Goal: Check status: Check status

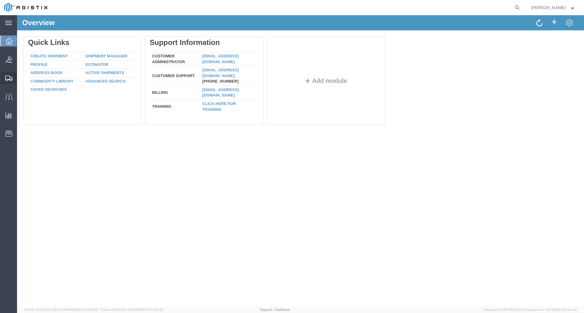
click at [21, 81] on span "Shipments" at bounding box center [19, 78] width 4 height 12
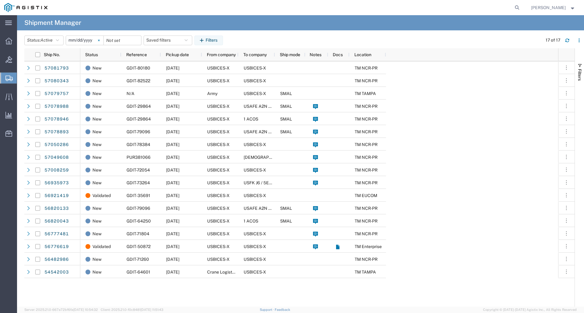
click at [101, 39] on svg-icon at bounding box center [98, 40] width 9 height 9
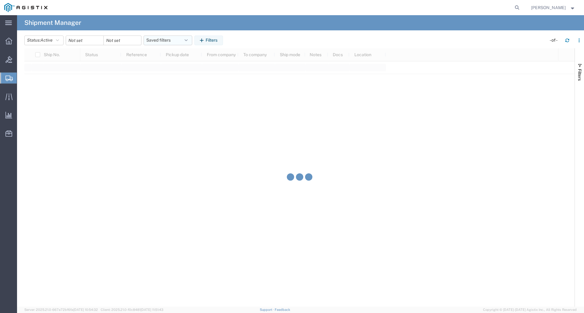
click at [191, 40] on button "Saved filters" at bounding box center [167, 41] width 49 height 10
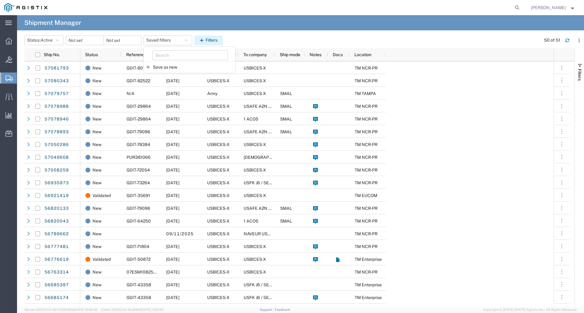
click at [205, 40] on icon "button" at bounding box center [203, 40] width 6 height 4
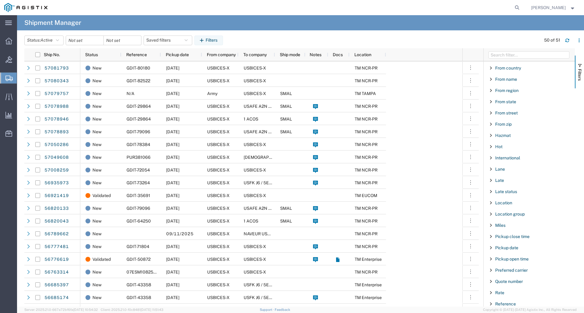
scroll to position [243, 0]
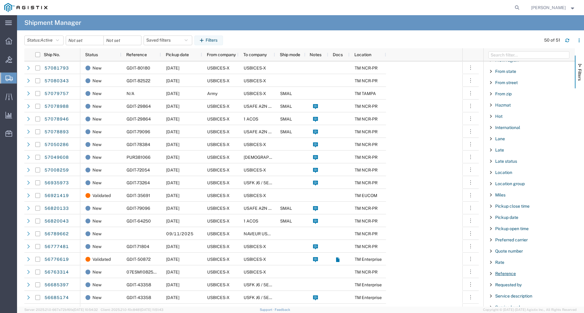
click at [498, 273] on span "Reference" at bounding box center [505, 273] width 21 height 5
click at [514, 291] on div "starts with" at bounding box center [529, 289] width 70 height 5
drag, startPoint x: 509, startPoint y: 299, endPoint x: 539, endPoint y: 303, distance: 30.6
click at [509, 298] on input "Filter Value" at bounding box center [531, 299] width 80 height 7
type input "35691"
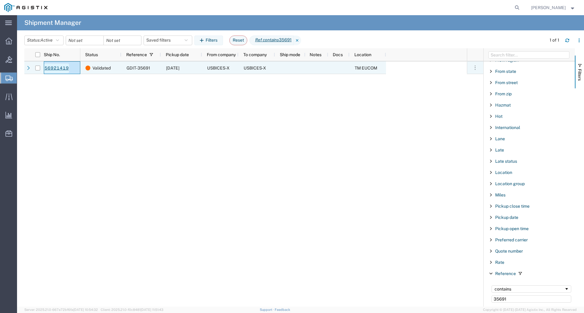
click at [57, 65] on link "56921419" at bounding box center [56, 69] width 25 height 10
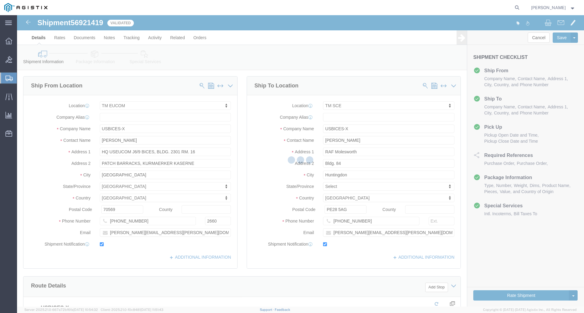
select select "34238"
select select "34240"
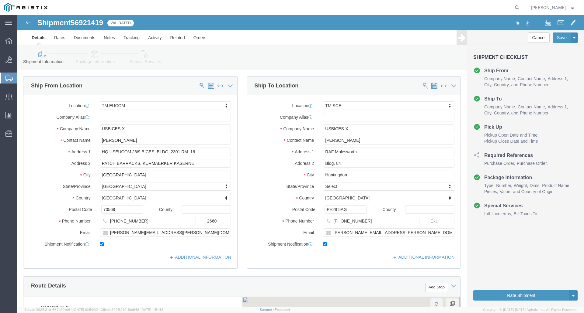
scroll to position [332, 0]
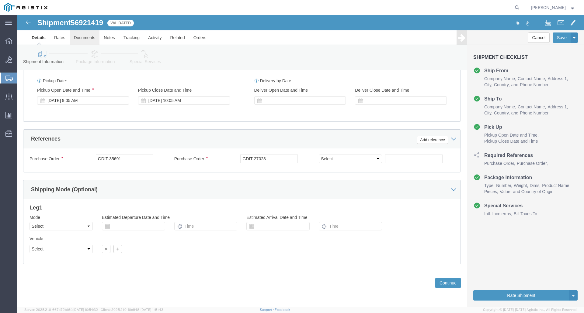
click link "Documents"
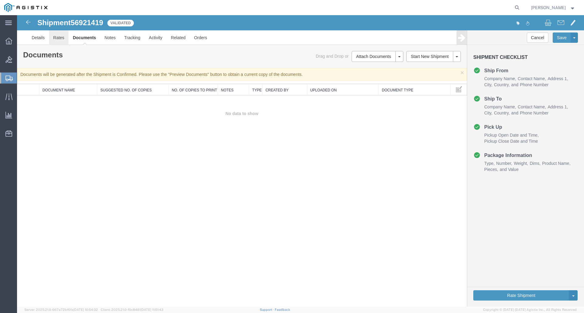
click at [53, 42] on link "Rates" at bounding box center [59, 37] width 20 height 15
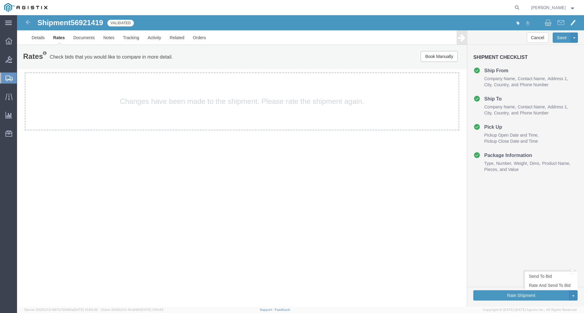
click at [541, 291] on ul "Send To Bid Rate And Send To Bid" at bounding box center [550, 281] width 53 height 19
click at [539, 295] on button "Rate Shipment" at bounding box center [521, 296] width 96 height 10
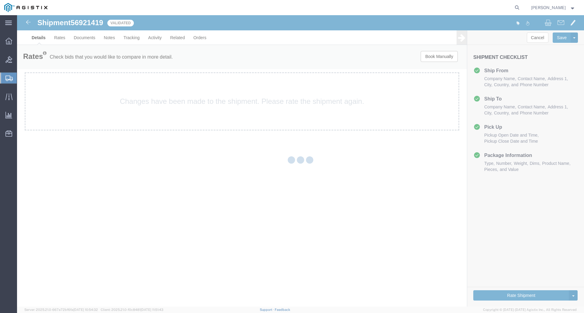
select select "34238"
select select "34240"
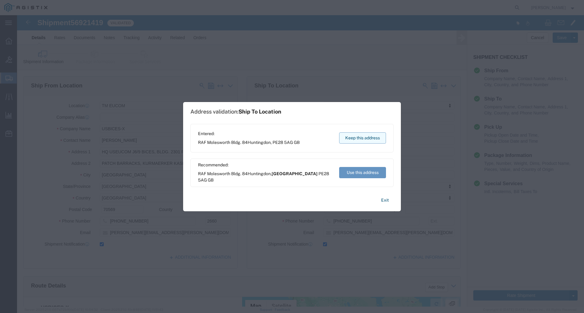
click at [348, 139] on button "Keep this address" at bounding box center [362, 138] width 47 height 11
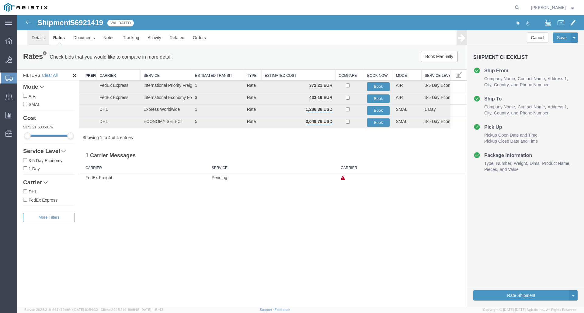
click at [40, 40] on link "Details" at bounding box center [38, 37] width 22 height 15
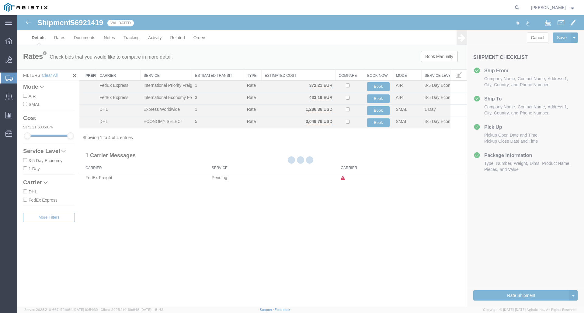
select select "34238"
select select "34240"
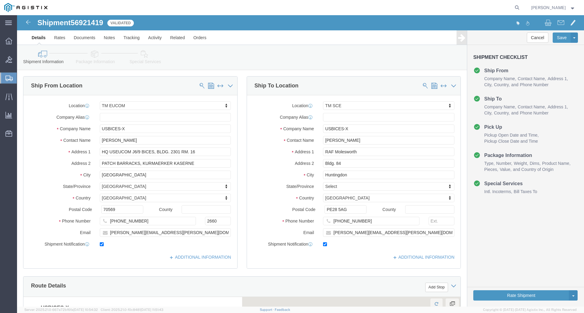
scroll to position [122, 0]
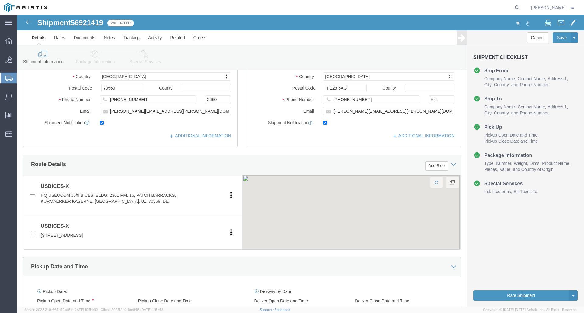
click icon
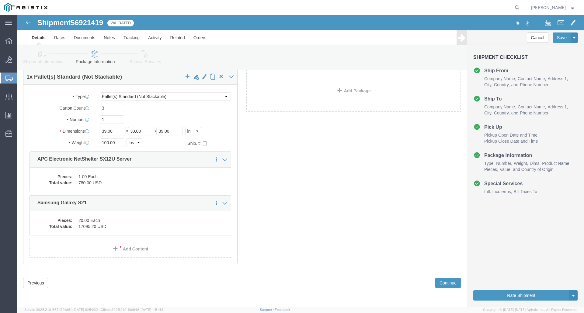
scroll to position [25, 0]
click ul "Details Rates Documents Notes Tracking Activity Related Orders"
click link "Rates"
